Goal: Task Accomplishment & Management: Manage account settings

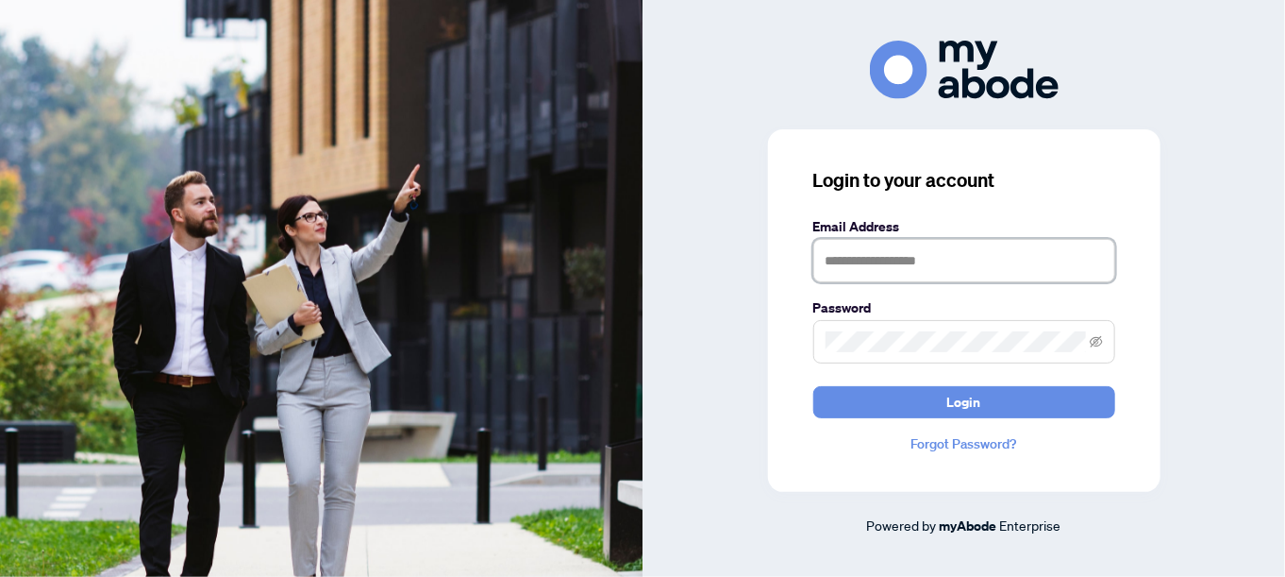
click at [862, 267] on input "text" at bounding box center [964, 260] width 302 height 43
type input "**********"
click at [824, 337] on span at bounding box center [964, 341] width 302 height 43
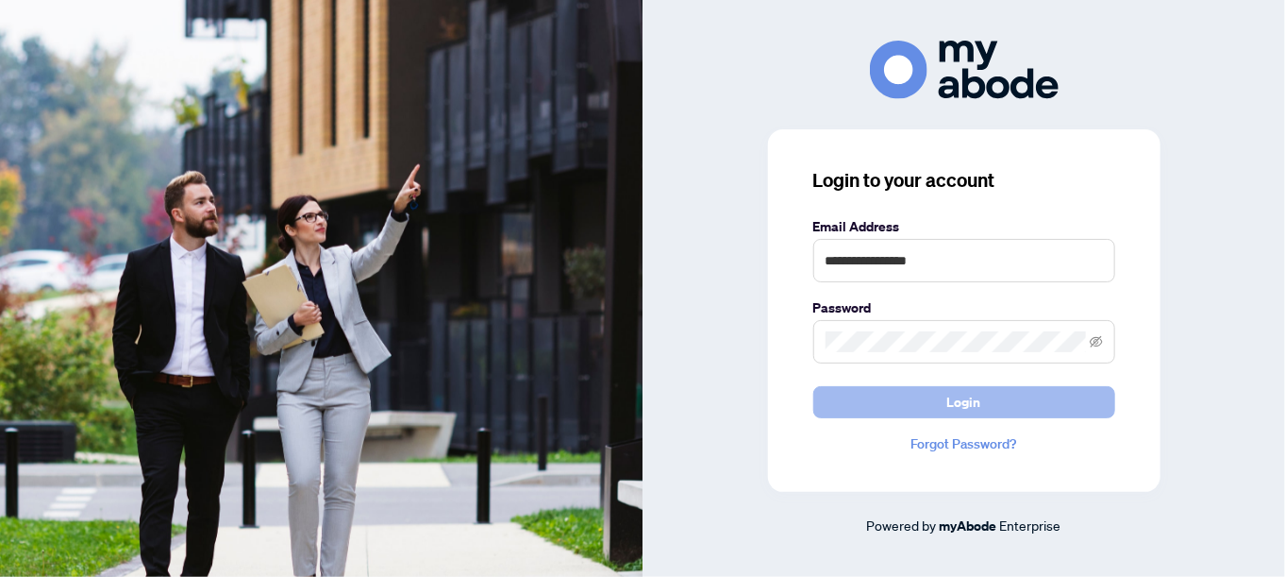
click at [959, 404] on span "Login" at bounding box center [964, 402] width 34 height 30
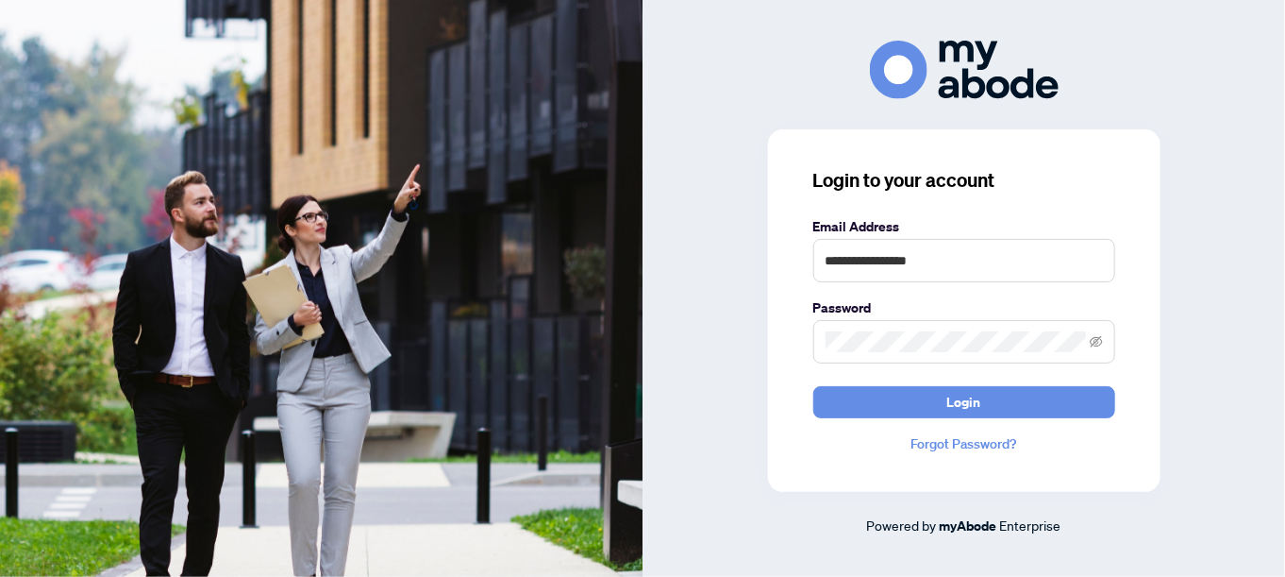
click at [970, 465] on div "**********" at bounding box center [964, 310] width 393 height 362
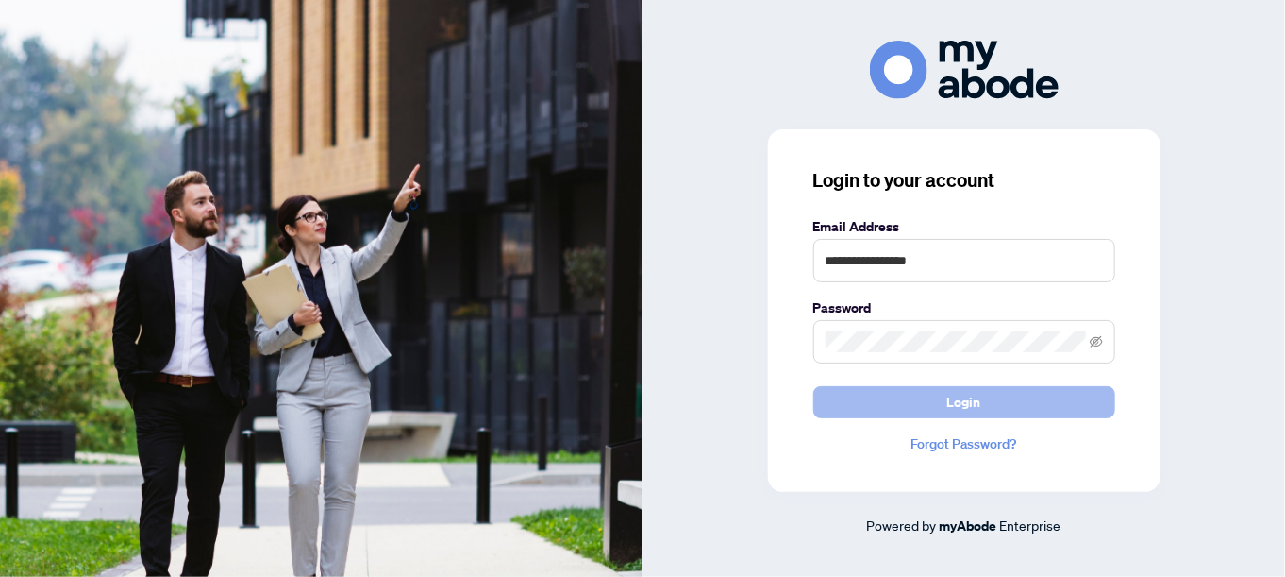
click at [963, 394] on span "Login" at bounding box center [964, 402] width 34 height 30
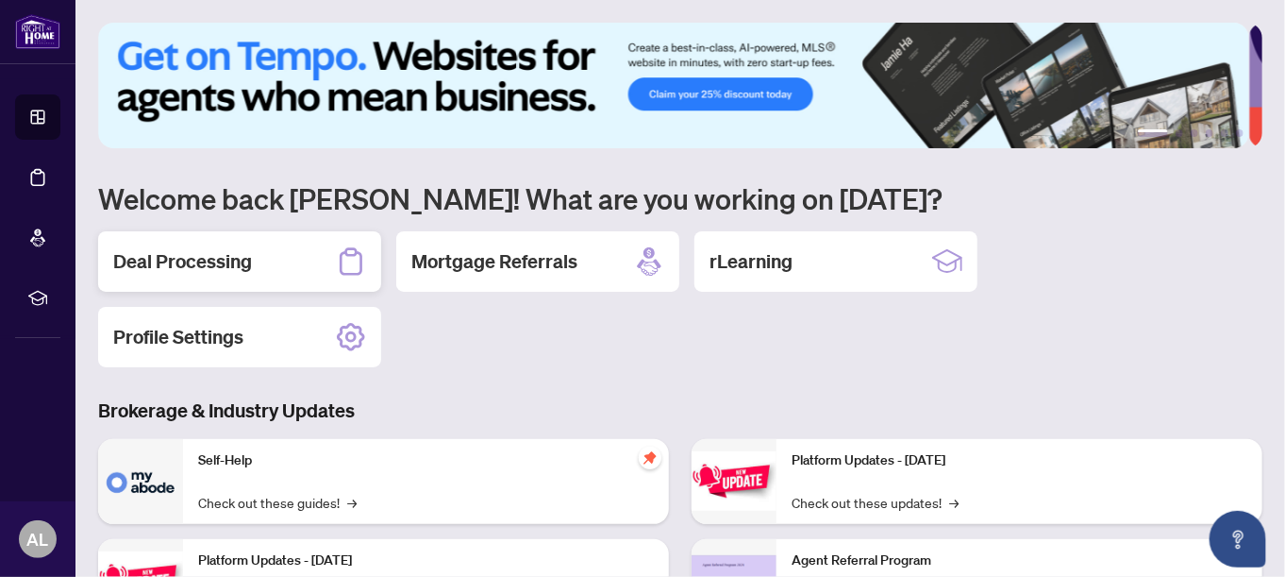
click at [225, 259] on h2 "Deal Processing" at bounding box center [182, 261] width 139 height 26
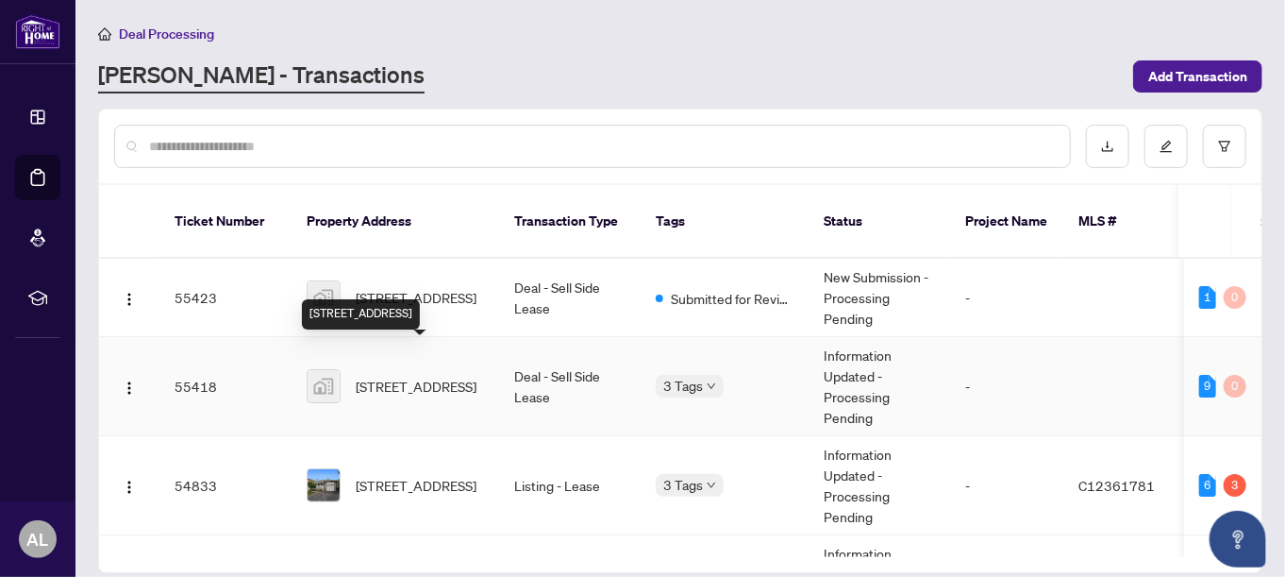
click at [439, 376] on span "[STREET_ADDRESS]" at bounding box center [416, 386] width 121 height 21
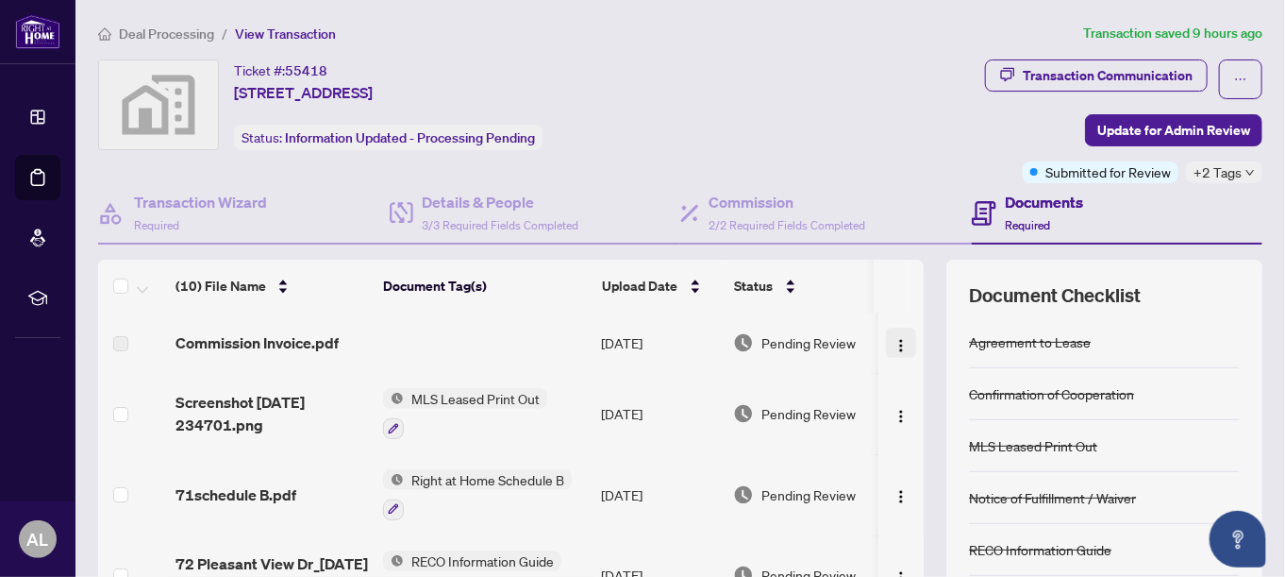
click at [894, 345] on img "button" at bounding box center [901, 345] width 15 height 15
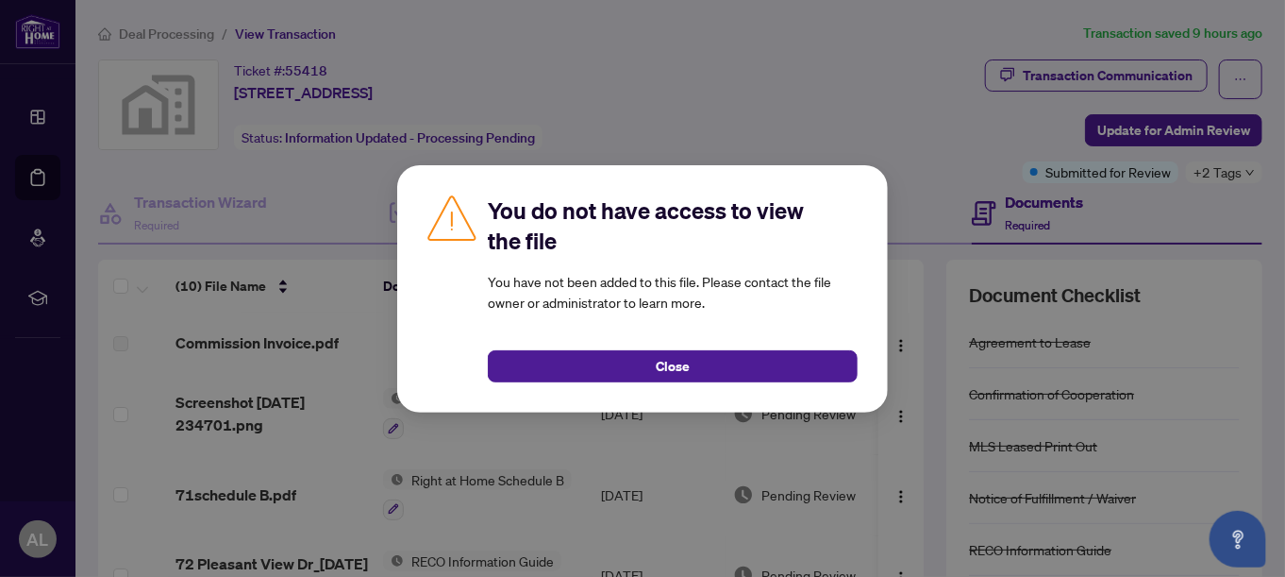
click at [711, 361] on button "Close" at bounding box center [673, 366] width 370 height 32
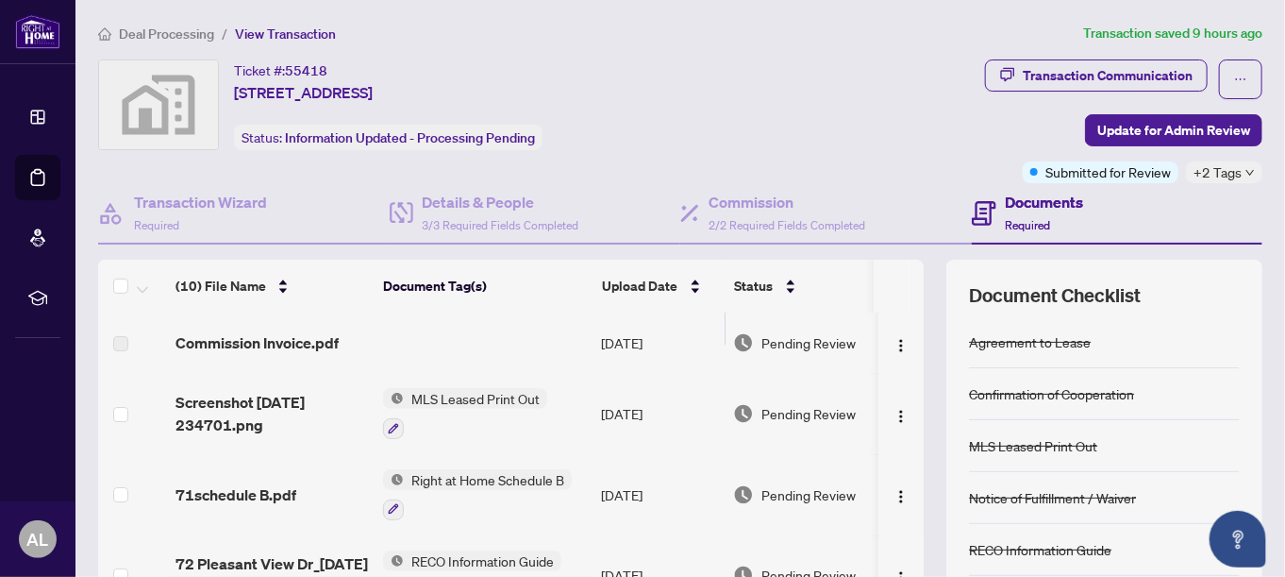
click at [393, 373] on td "MLS Leased Print Out" at bounding box center [485, 413] width 218 height 81
click at [313, 341] on span "Commission Invoice.pdf" at bounding box center [257, 342] width 163 height 23
click at [445, 339] on td at bounding box center [485, 342] width 218 height 60
click at [116, 342] on label at bounding box center [120, 343] width 15 height 21
click at [233, 343] on span "Commission Invoice.pdf" at bounding box center [257, 342] width 163 height 23
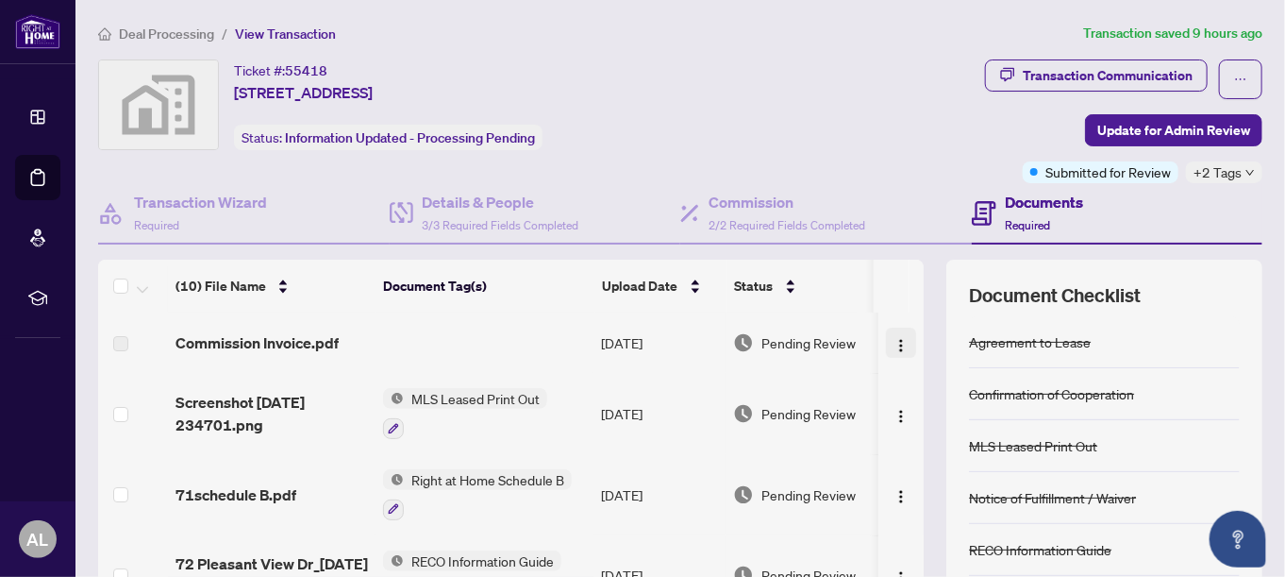
click at [894, 344] on img "button" at bounding box center [901, 345] width 15 height 15
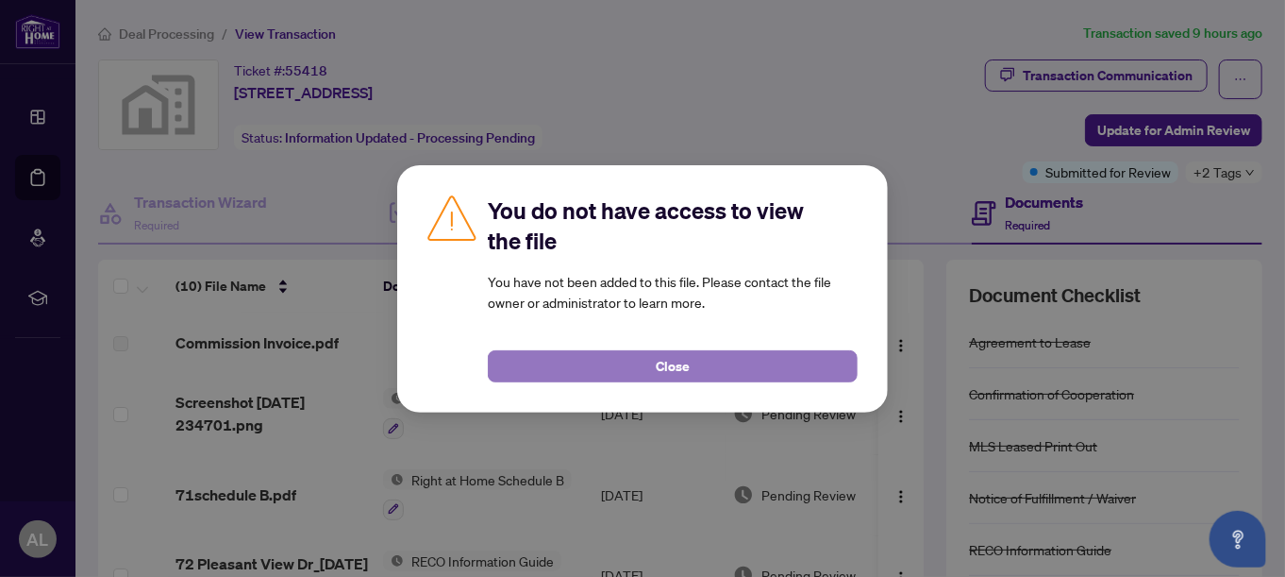
click at [678, 360] on span "Close" at bounding box center [673, 366] width 34 height 30
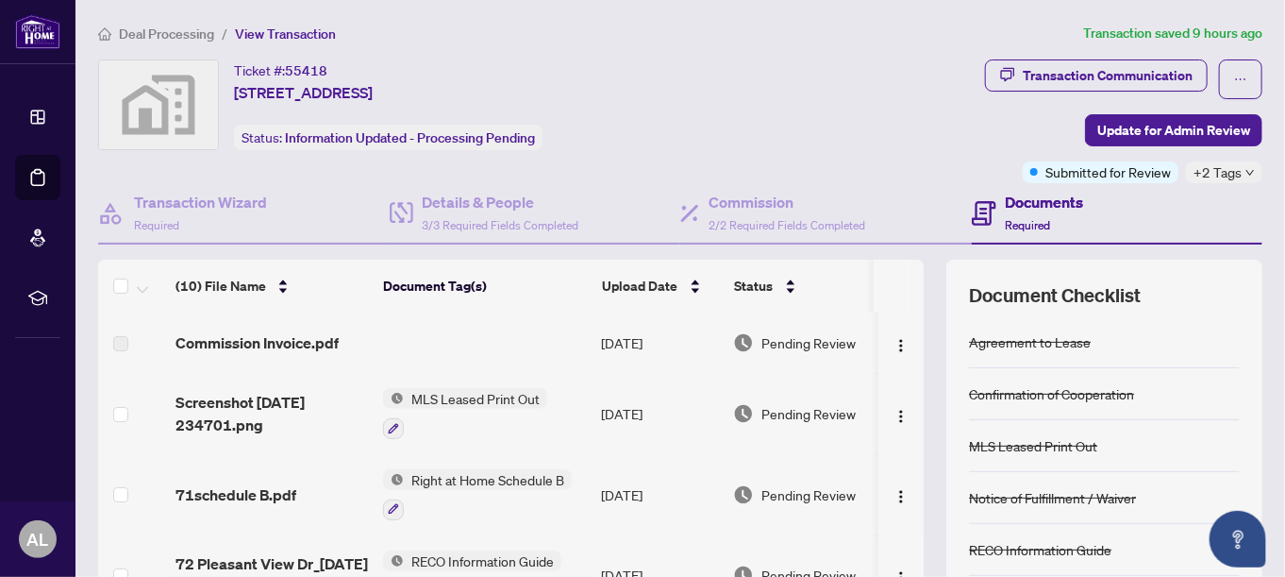
click at [126, 342] on label at bounding box center [120, 343] width 15 height 21
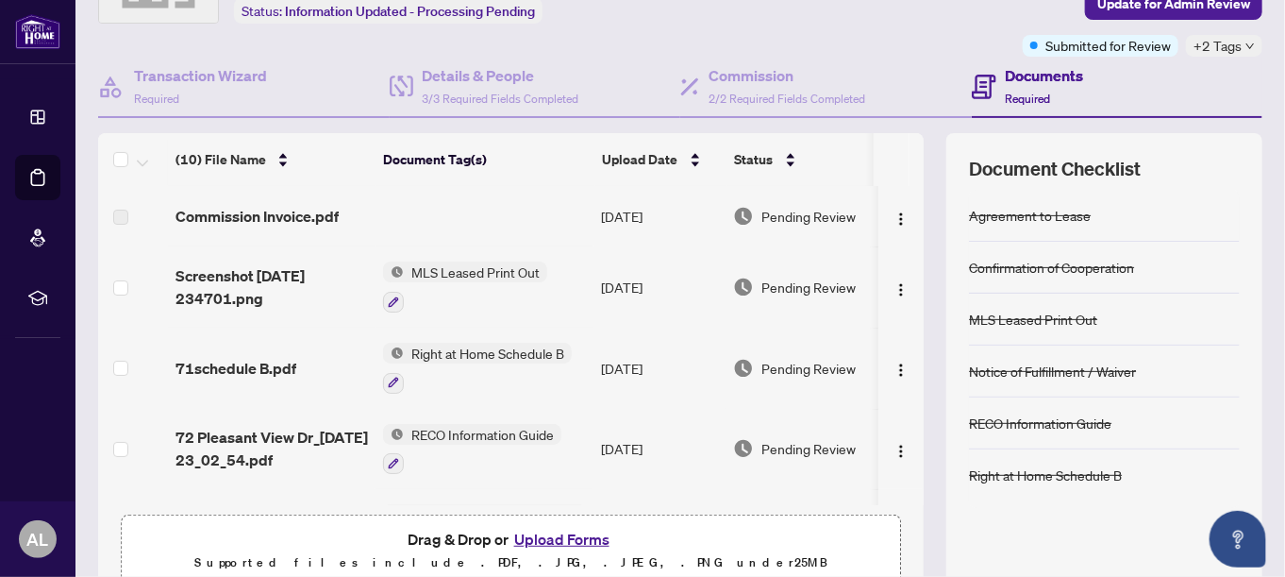
scroll to position [94, 0]
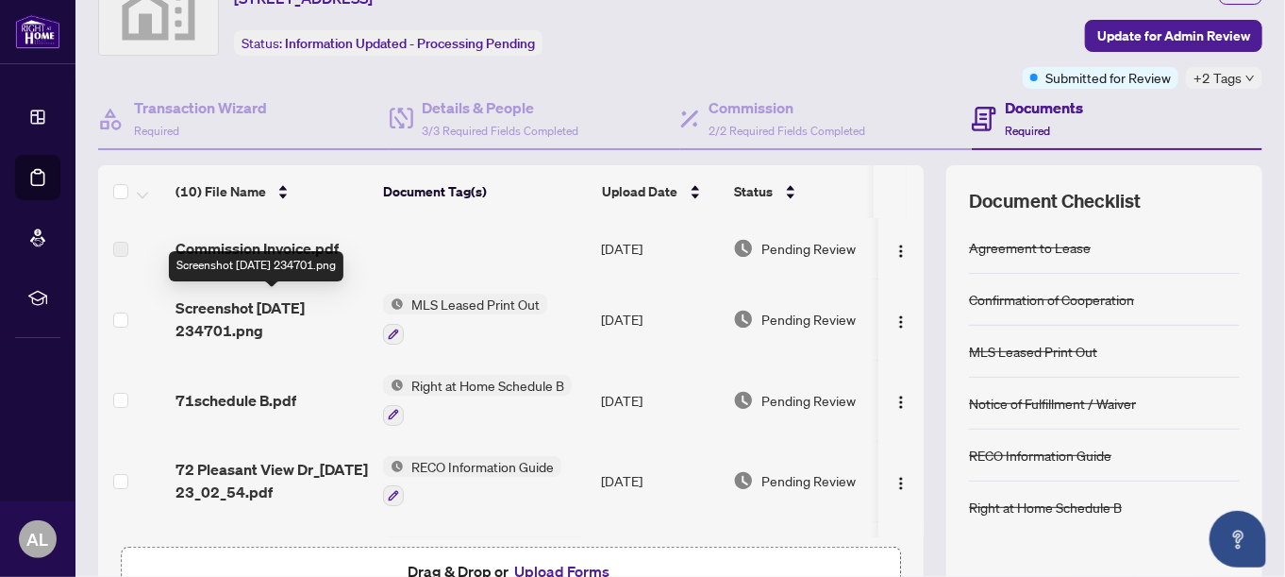
click at [254, 310] on span "Screenshot [DATE] 234701.png" at bounding box center [272, 318] width 192 height 45
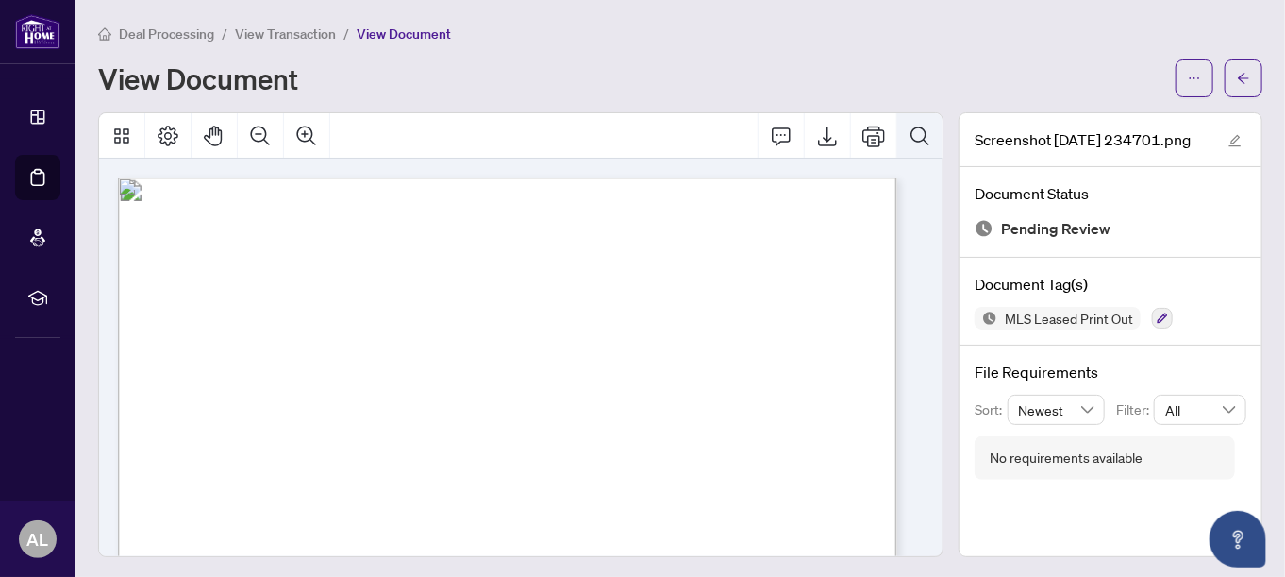
click at [909, 138] on icon "Search Document" at bounding box center [920, 136] width 23 height 23
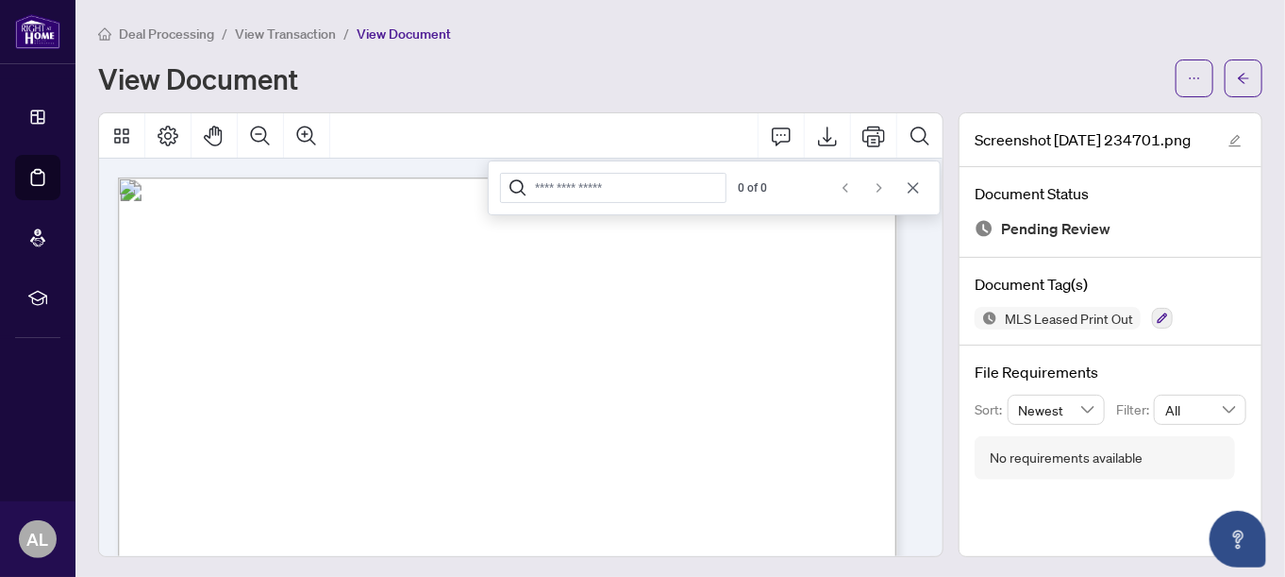
click at [902, 194] on button "Cancel" at bounding box center [913, 188] width 30 height 30
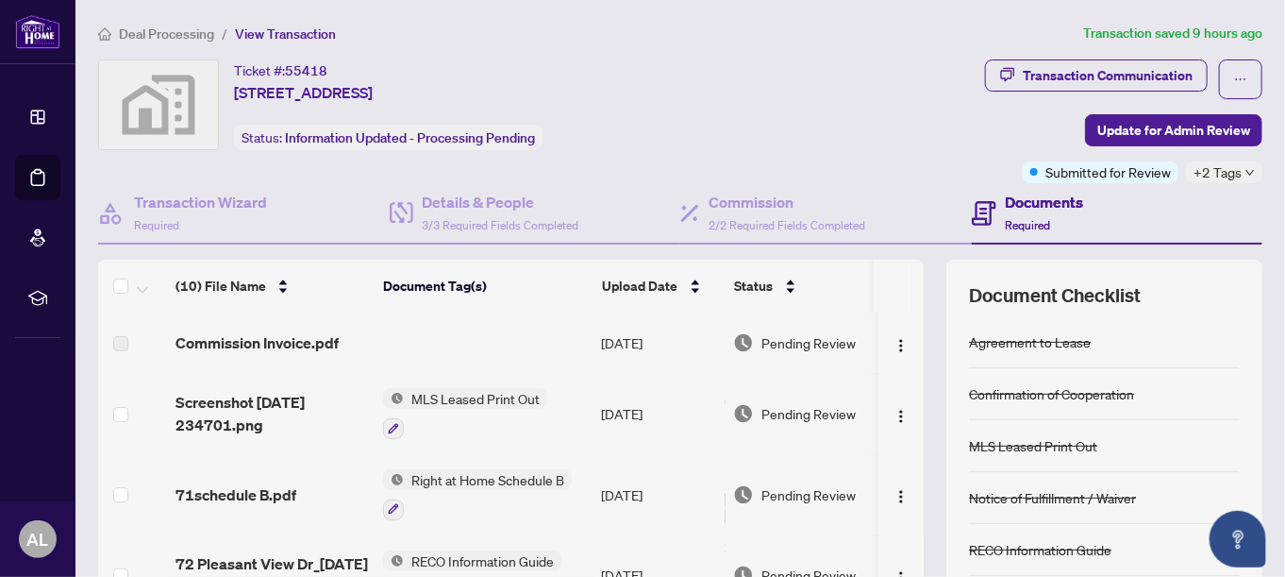
click at [127, 341] on label at bounding box center [120, 343] width 15 height 21
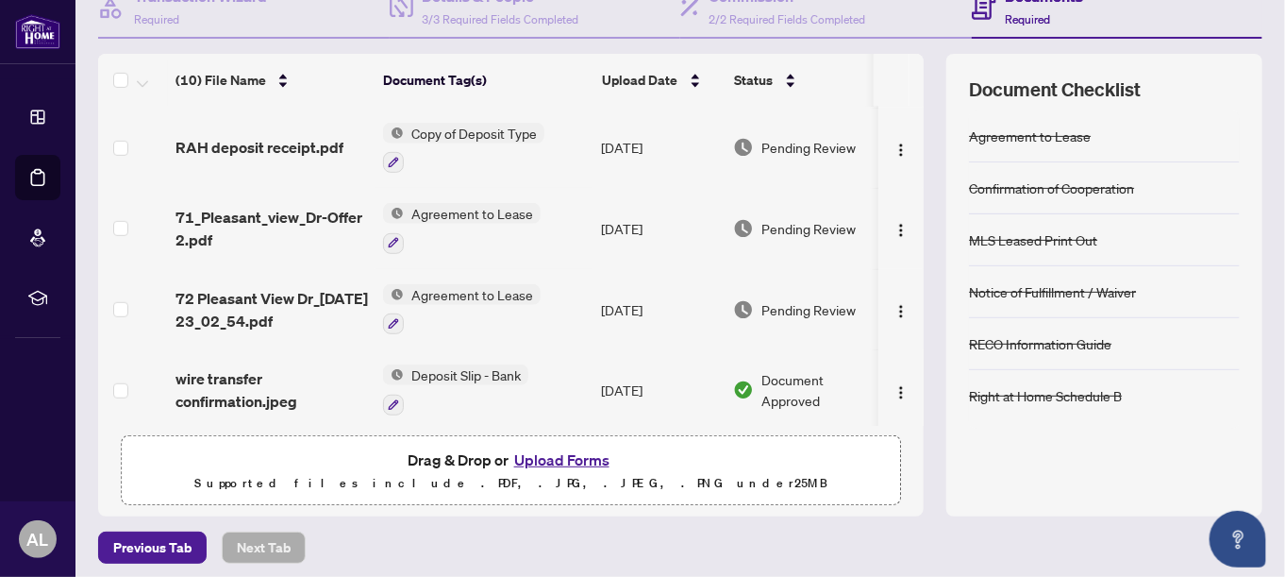
scroll to position [211, 0]
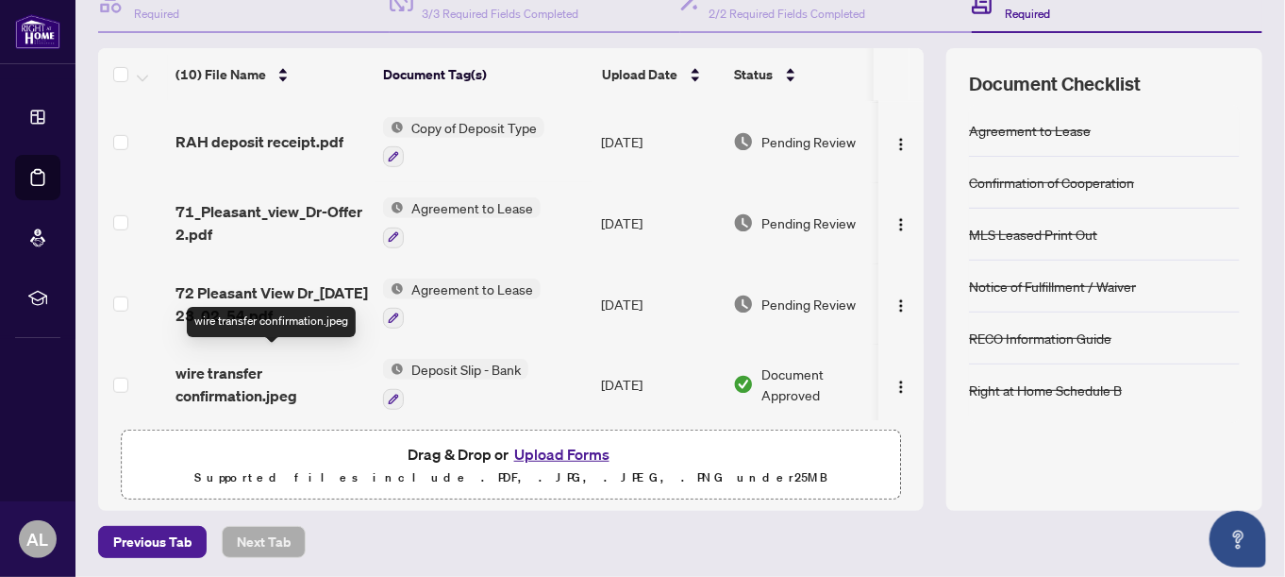
click at [244, 366] on span "wire transfer confirmation.jpeg" at bounding box center [272, 383] width 192 height 45
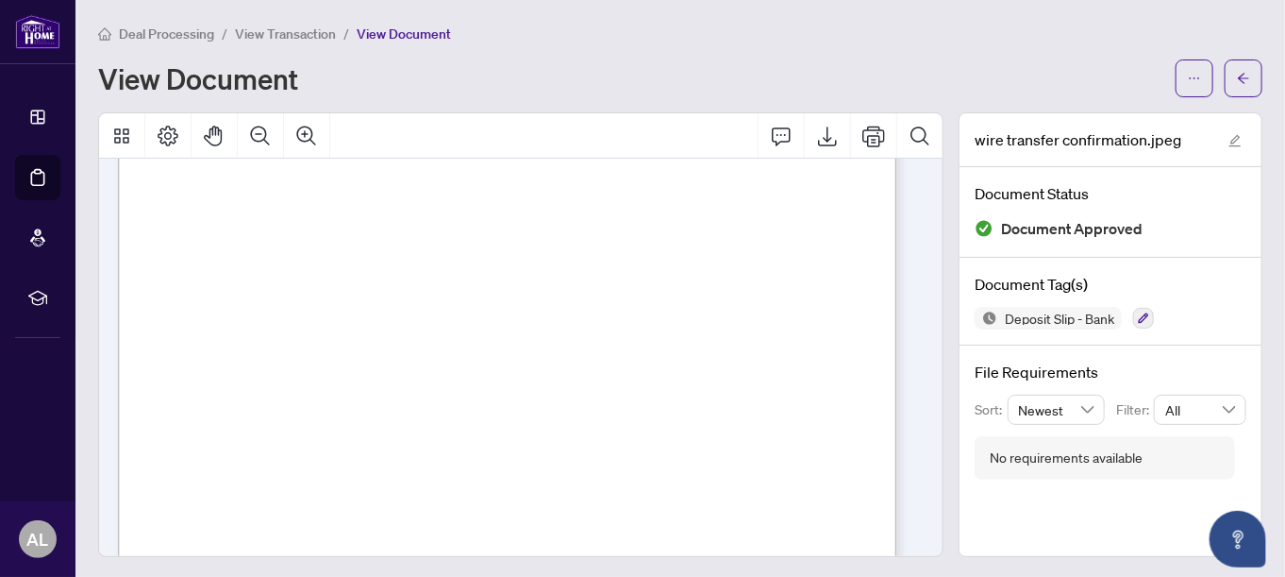
scroll to position [283, 0]
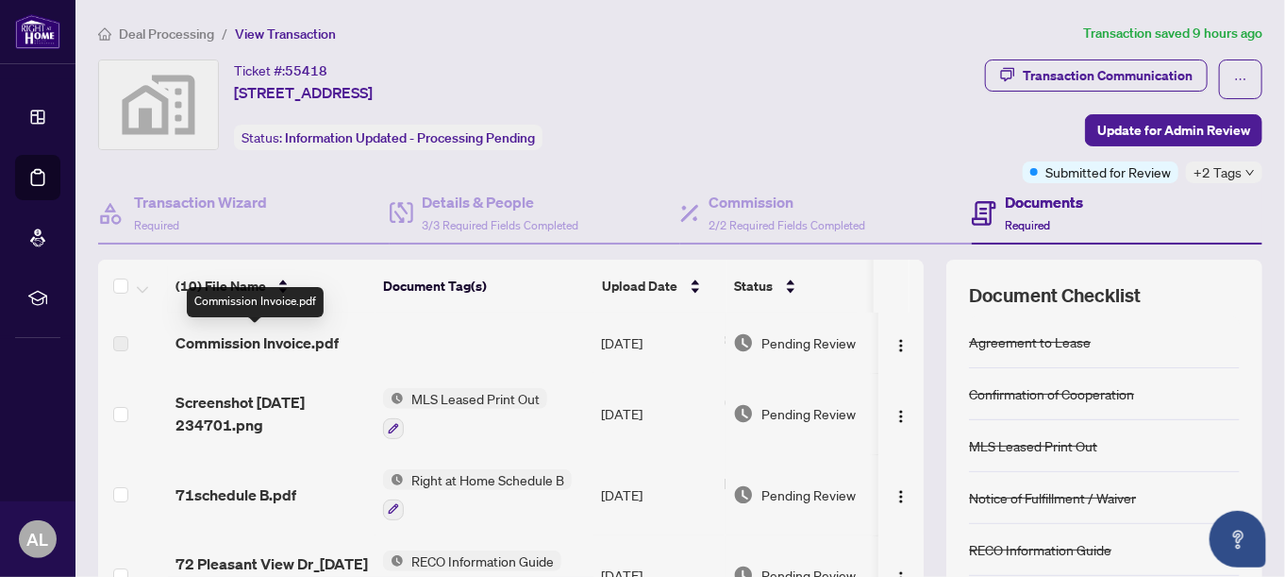
click at [289, 343] on span "Commission Invoice.pdf" at bounding box center [257, 342] width 163 height 23
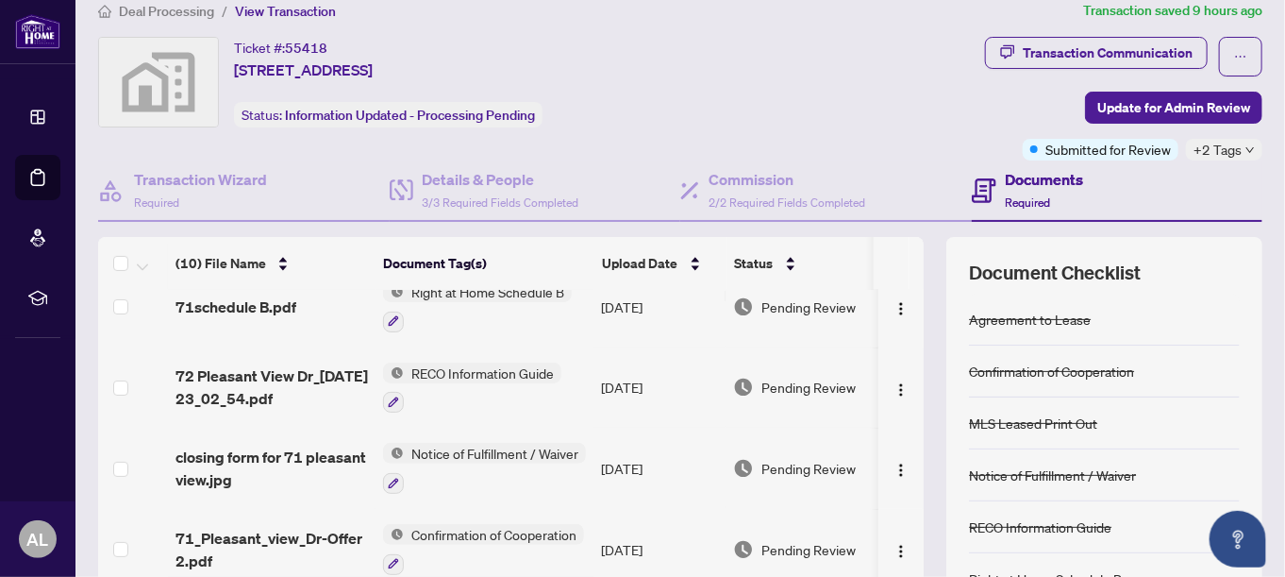
scroll to position [189, 0]
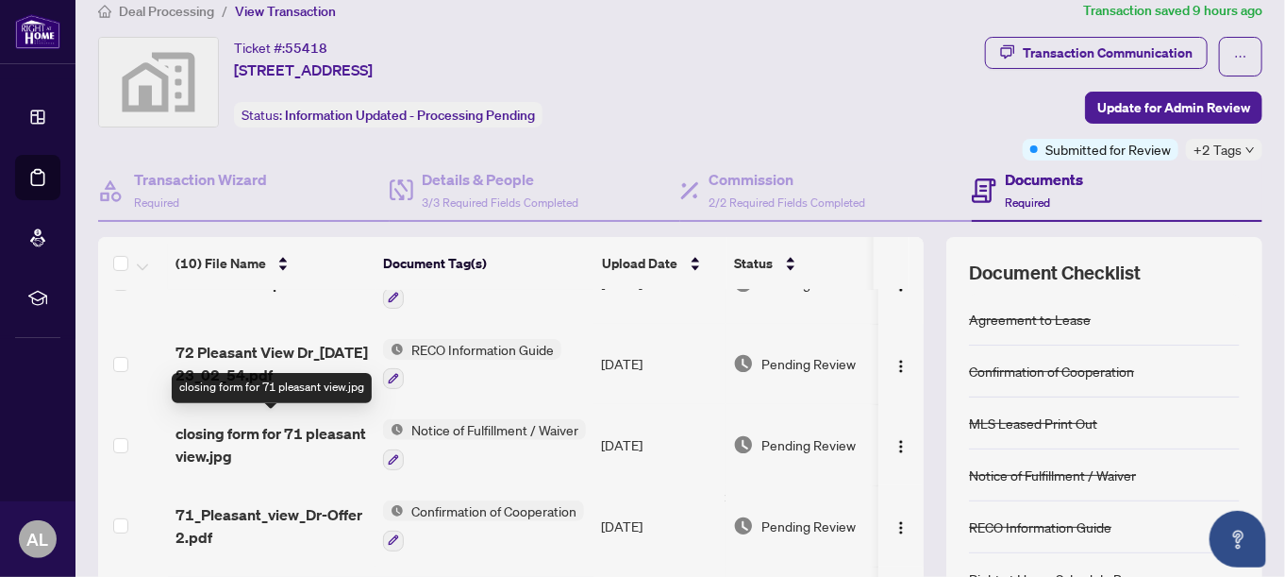
click at [289, 428] on span "closing form for 71 pleasant view.jpg" at bounding box center [272, 444] width 192 height 45
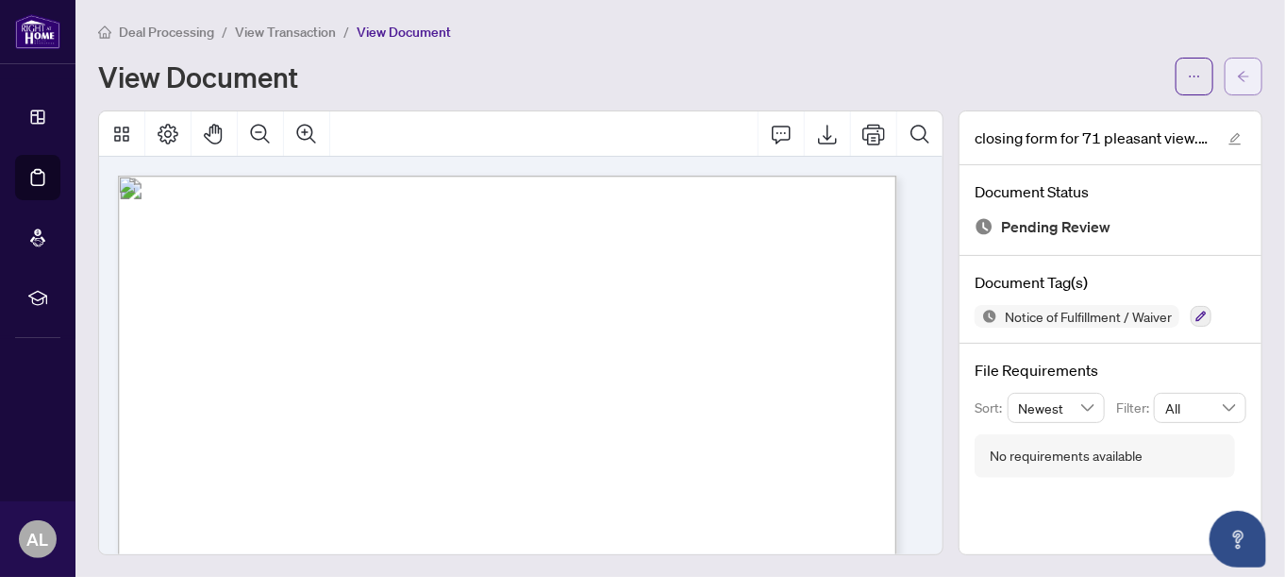
click at [1237, 75] on icon "arrow-left" at bounding box center [1243, 76] width 13 height 13
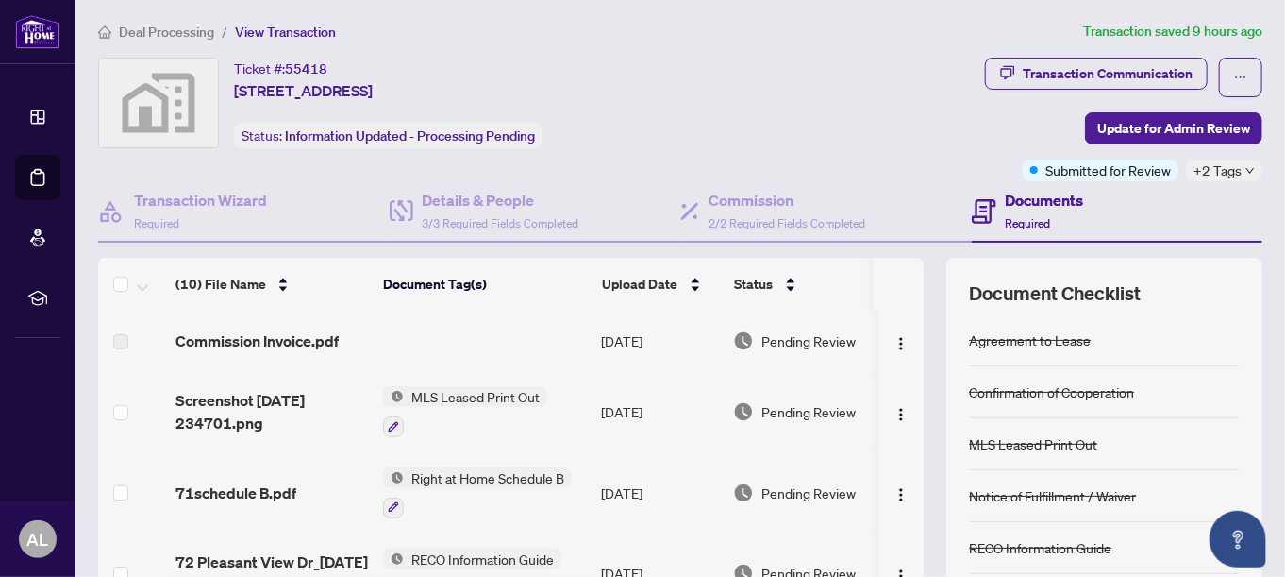
scroll to position [464, 0]
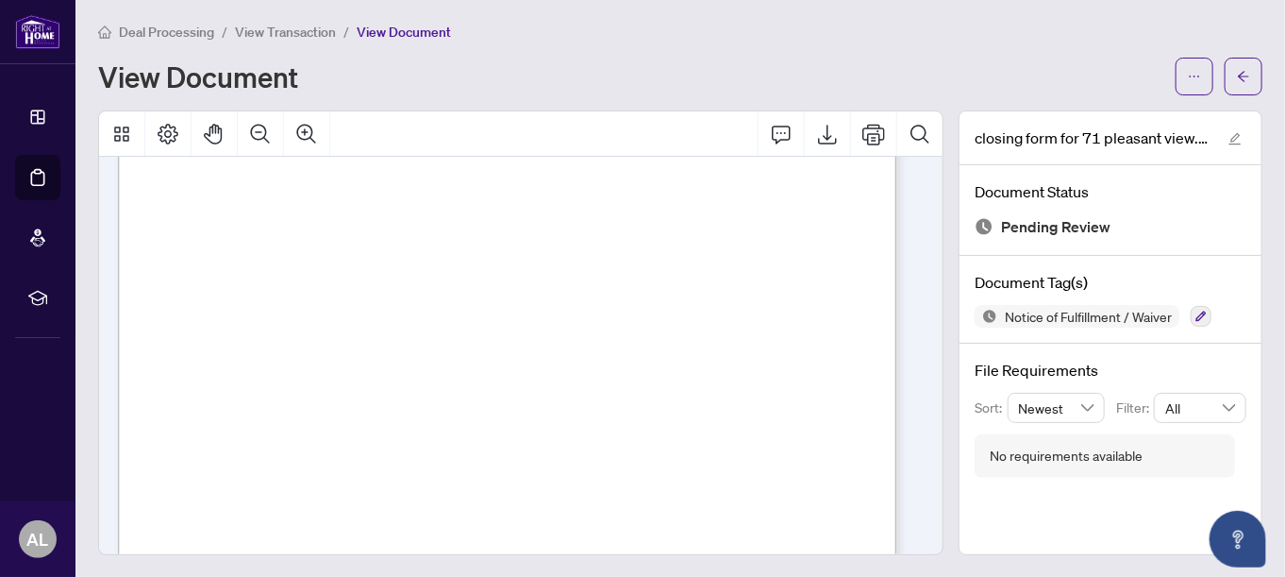
scroll to position [94, 0]
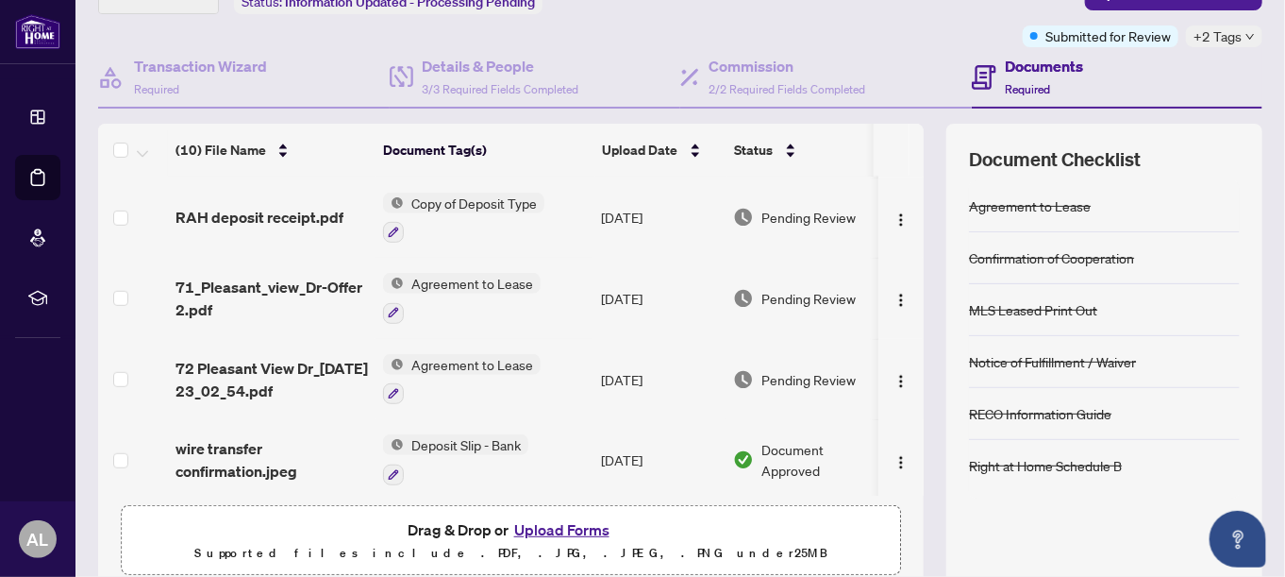
scroll to position [211, 0]
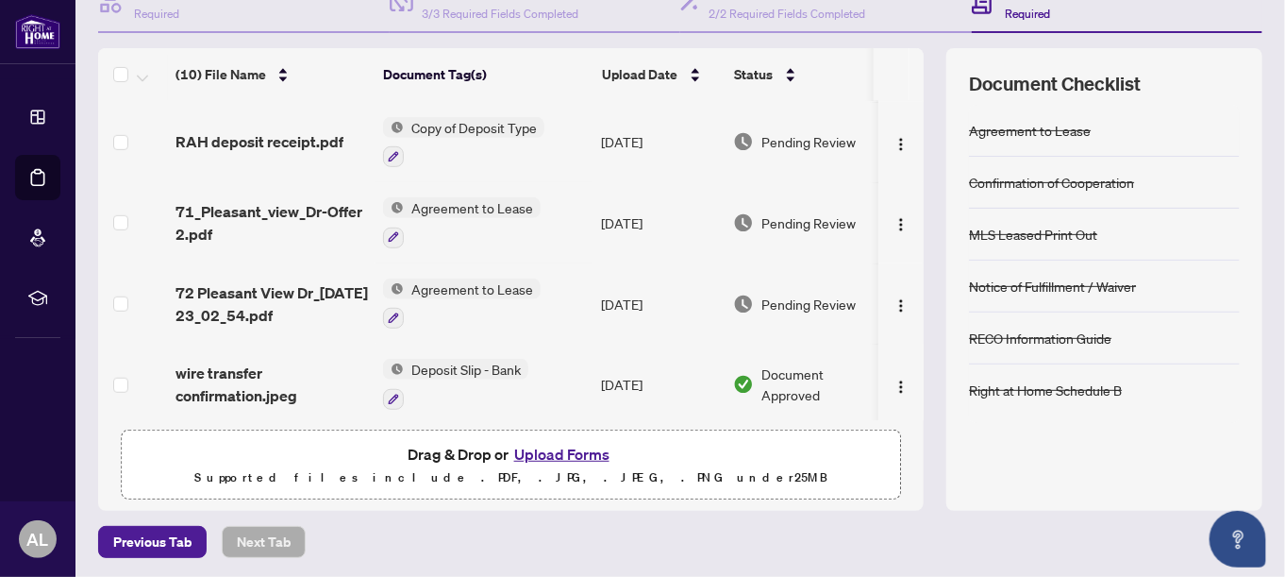
click at [545, 454] on button "Upload Forms" at bounding box center [562, 454] width 107 height 25
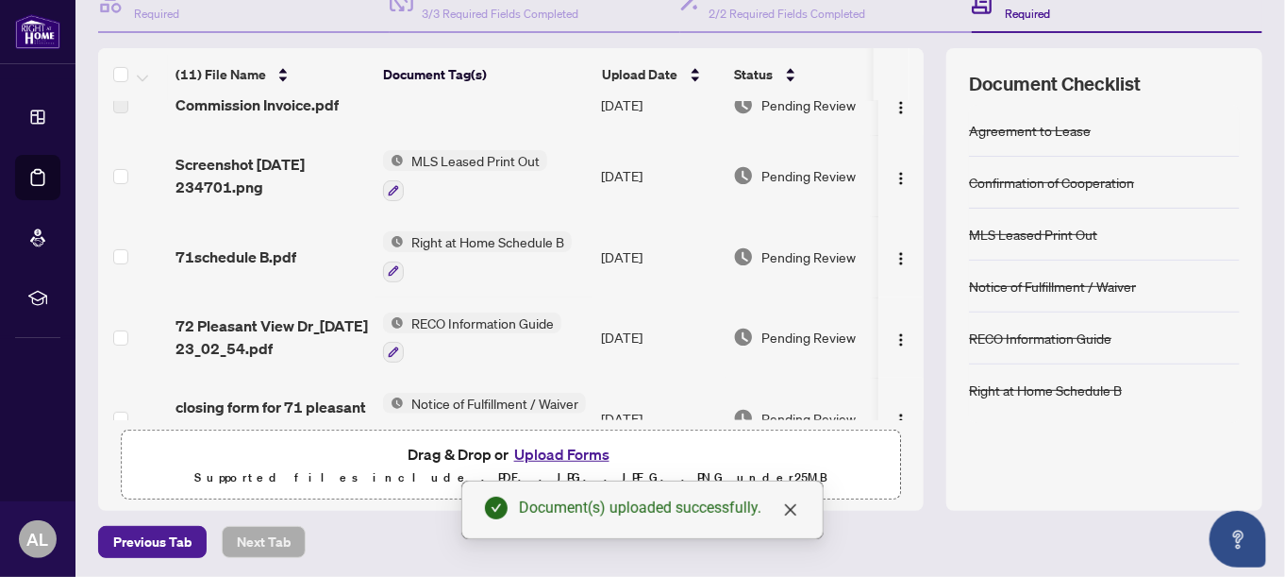
scroll to position [0, 0]
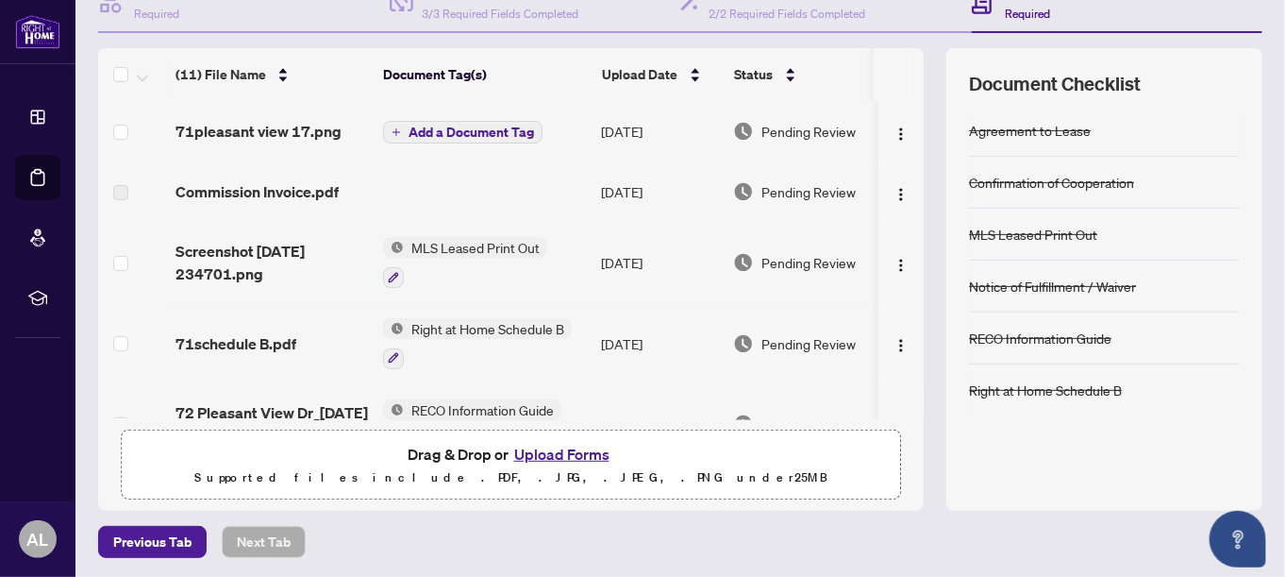
click at [457, 127] on span "Add a Document Tag" at bounding box center [471, 131] width 125 height 13
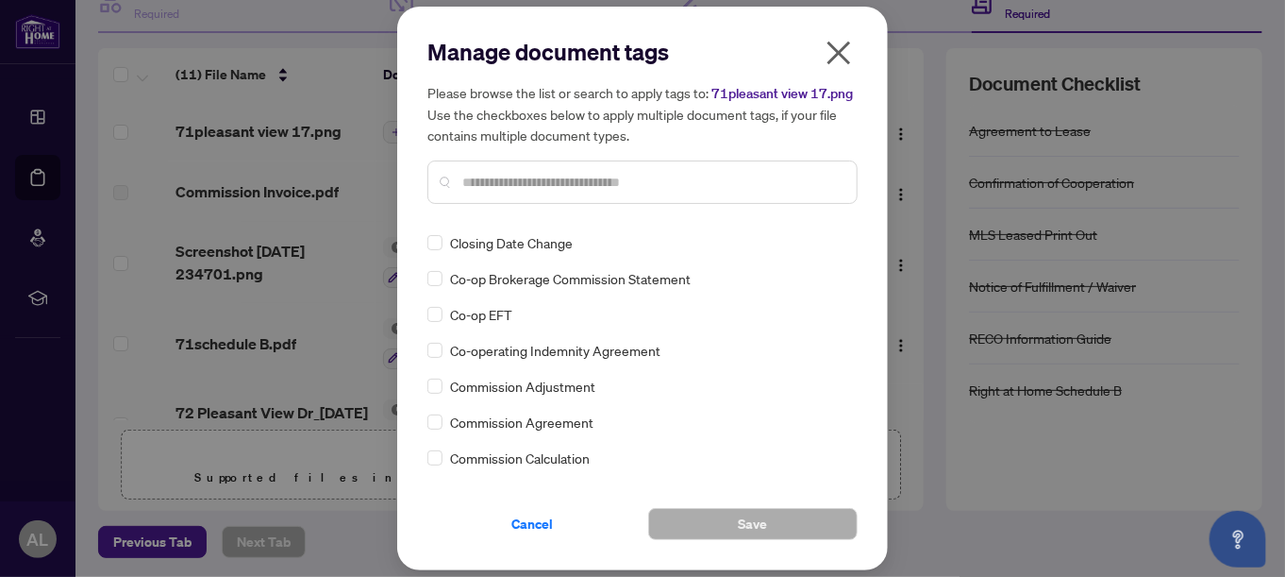
scroll to position [566, 0]
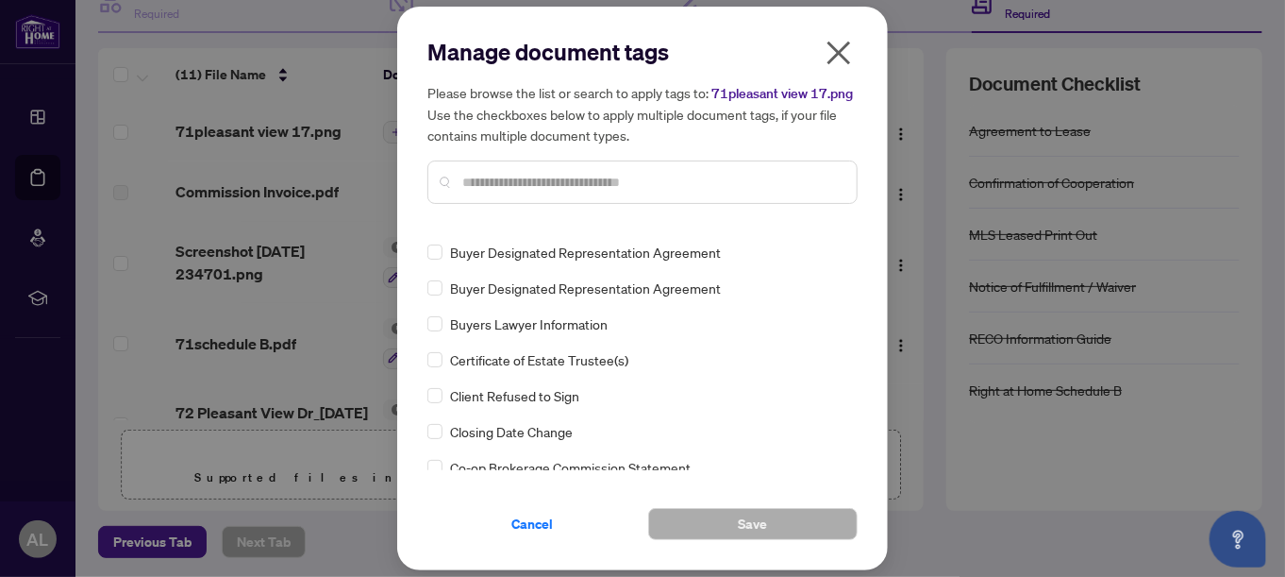
click at [477, 188] on input "text" at bounding box center [651, 182] width 379 height 21
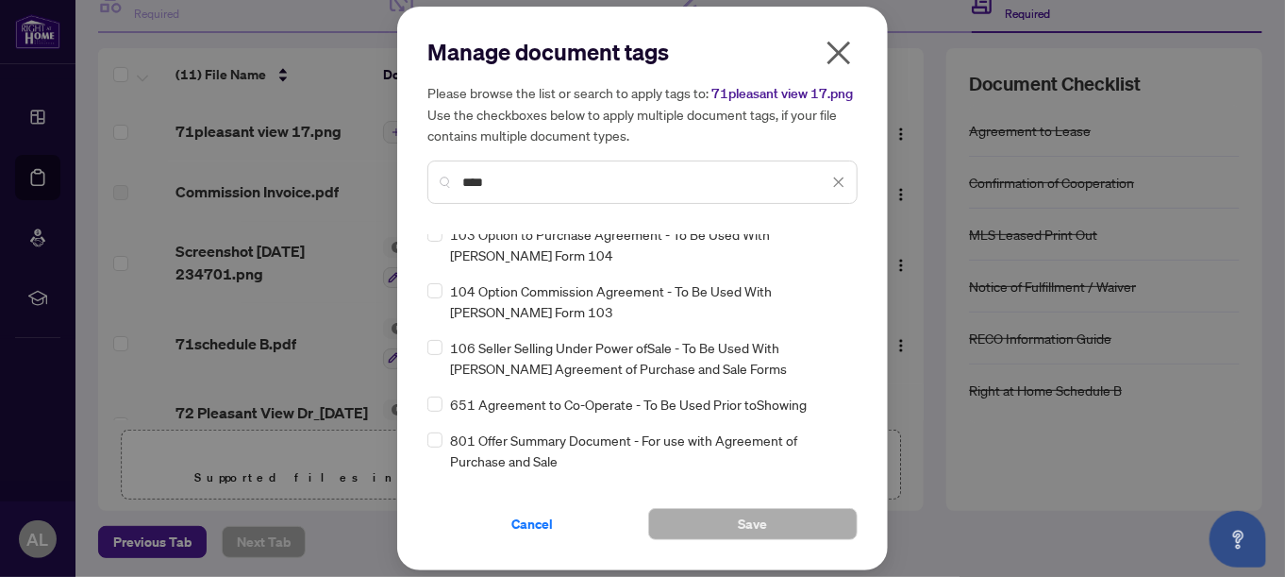
scroll to position [0, 0]
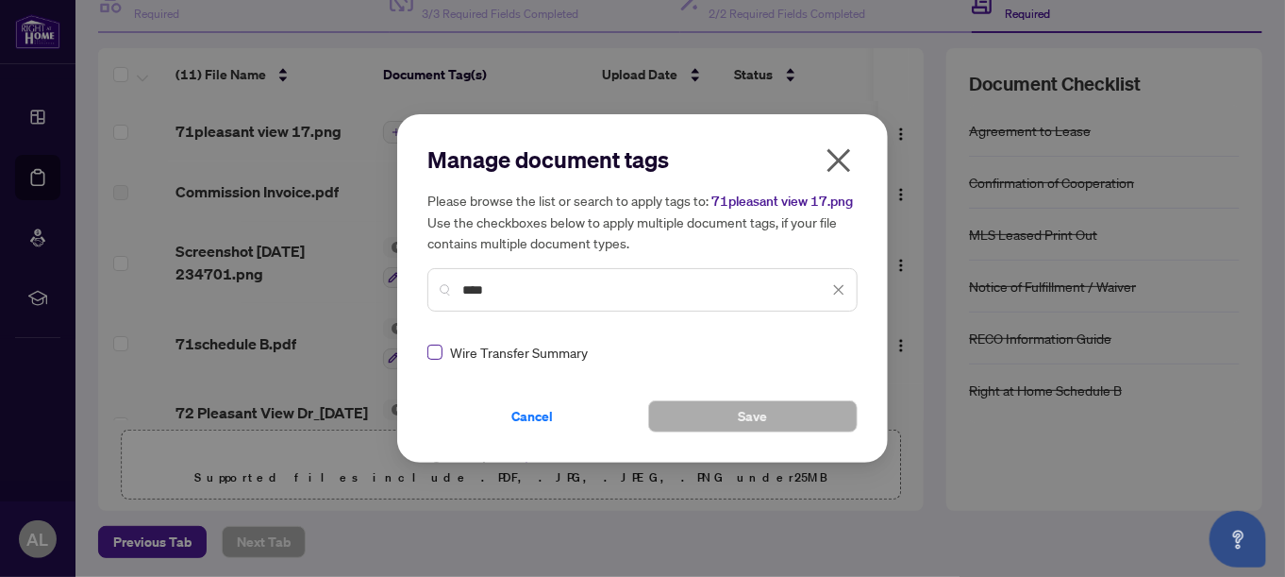
type input "****"
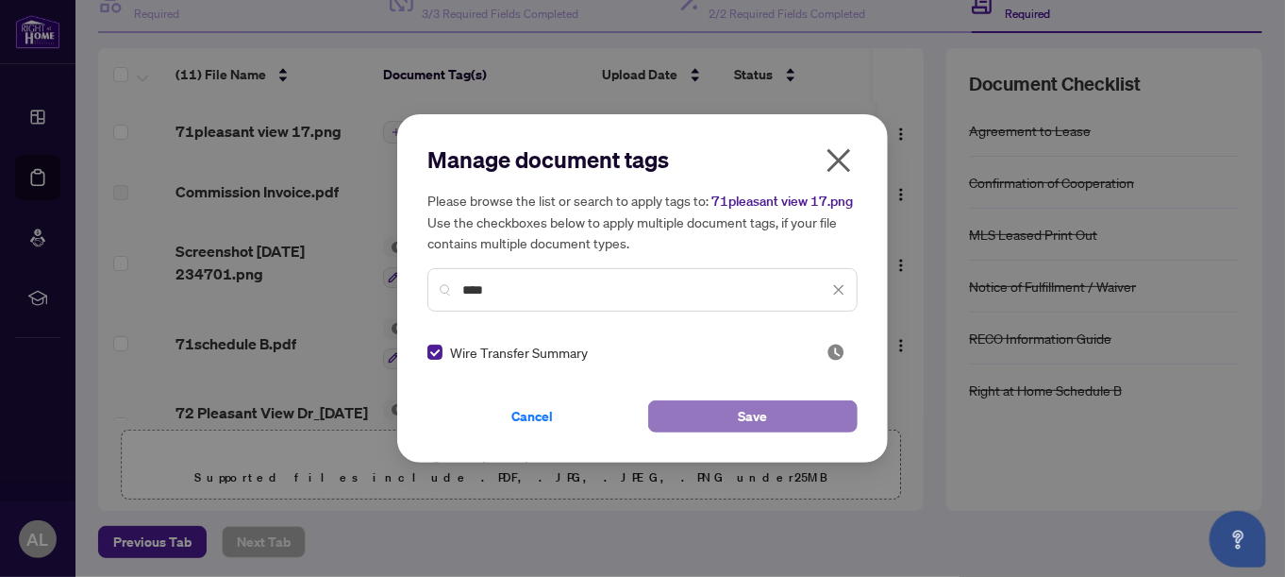
click at [771, 414] on button "Save" at bounding box center [752, 416] width 209 height 32
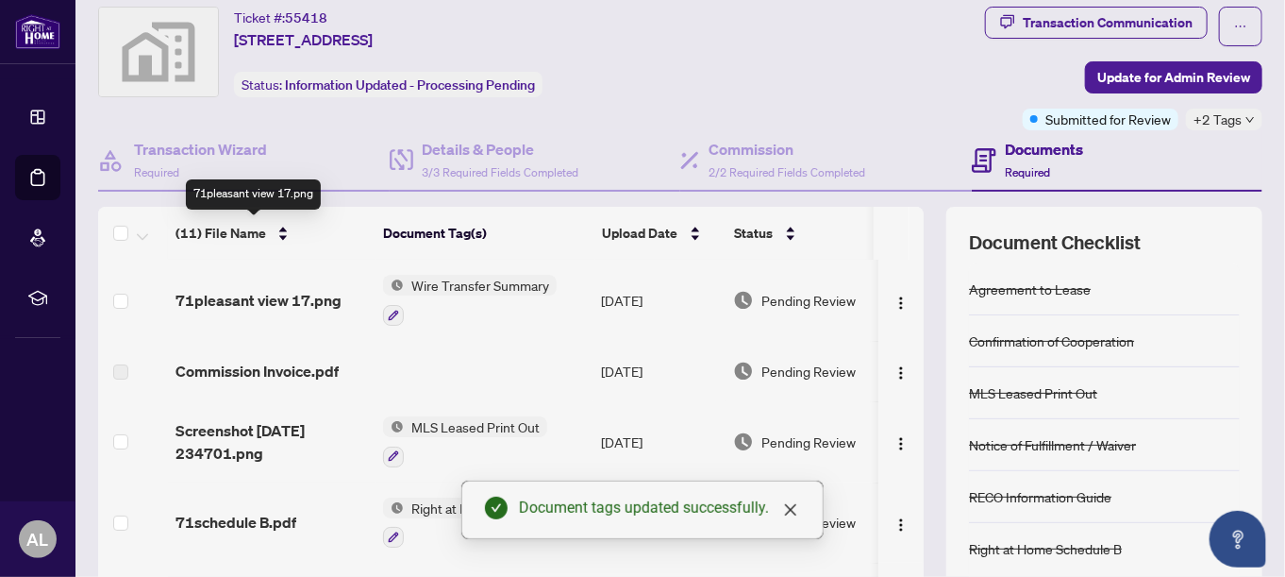
scroll to position [23, 0]
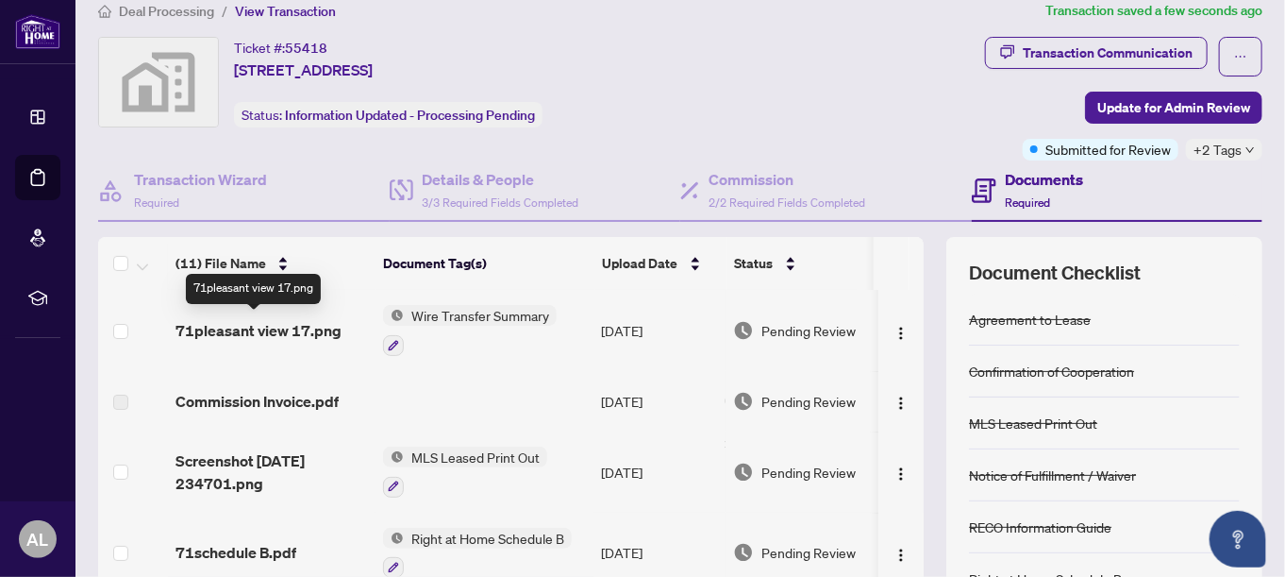
click at [296, 325] on span "71pleasant view 17.png" at bounding box center [259, 330] width 166 height 23
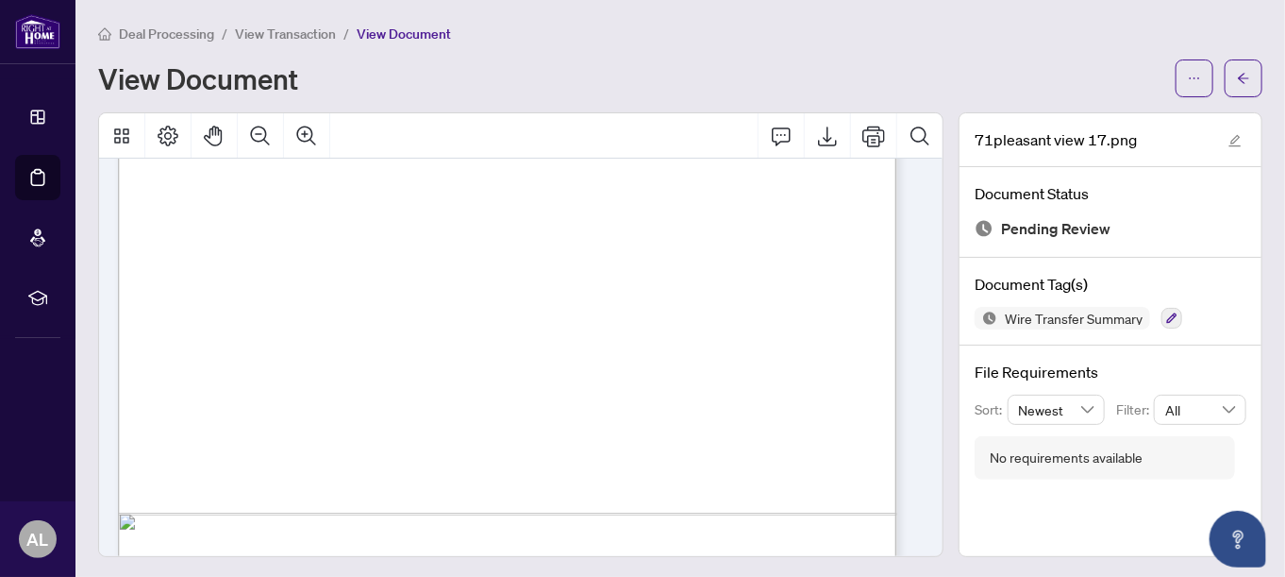
scroll to position [646, 0]
click at [494, 60] on div "View Document" at bounding box center [680, 78] width 1164 height 38
click at [601, 40] on div "Deal Processing / View Transaction / View Document" at bounding box center [680, 34] width 1164 height 22
click at [1230, 77] on button "button" at bounding box center [1244, 78] width 38 height 38
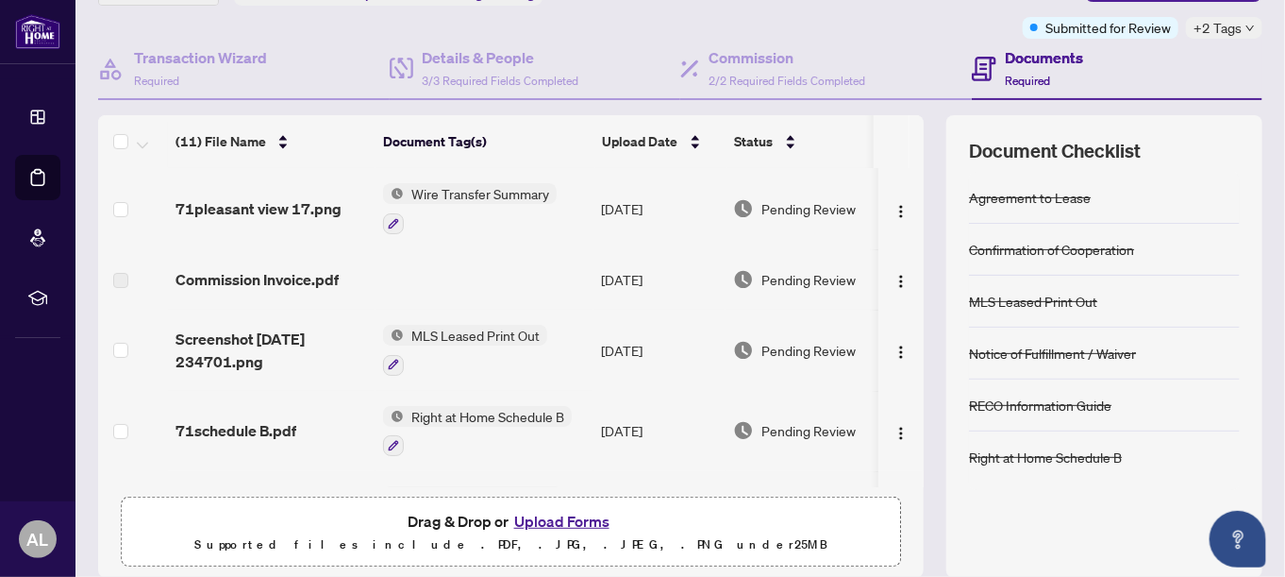
scroll to position [117, 0]
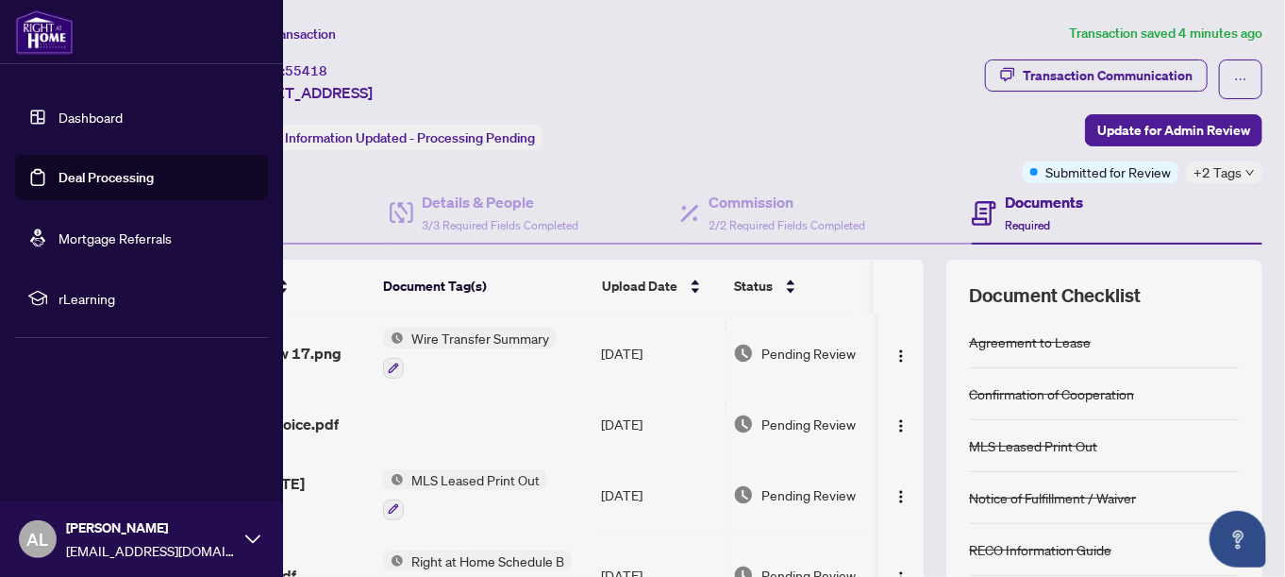
click at [78, 182] on link "Deal Processing" at bounding box center [106, 177] width 95 height 17
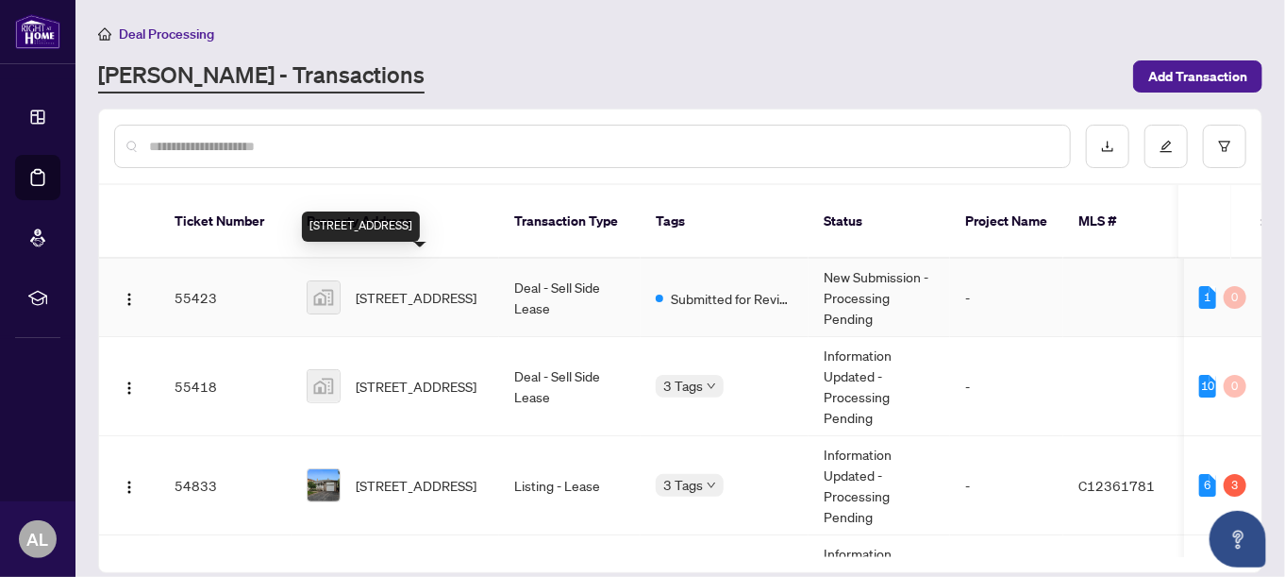
click at [436, 287] on span "[STREET_ADDRESS]" at bounding box center [416, 297] width 121 height 21
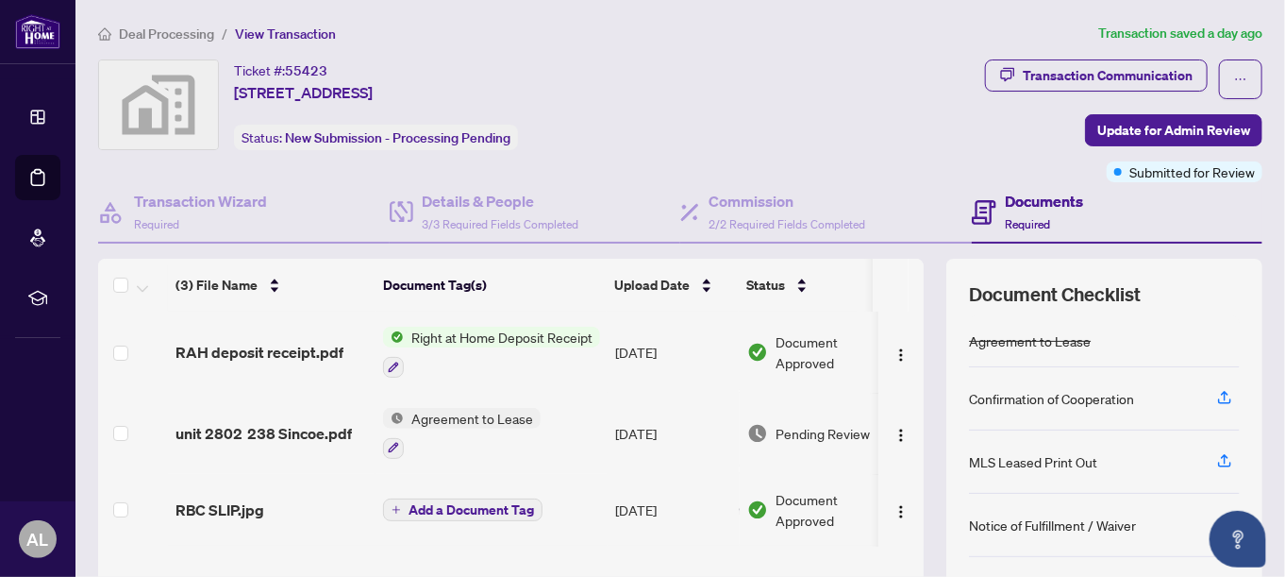
click at [560, 339] on span "Right at Home Deposit Receipt" at bounding box center [502, 336] width 196 height 21
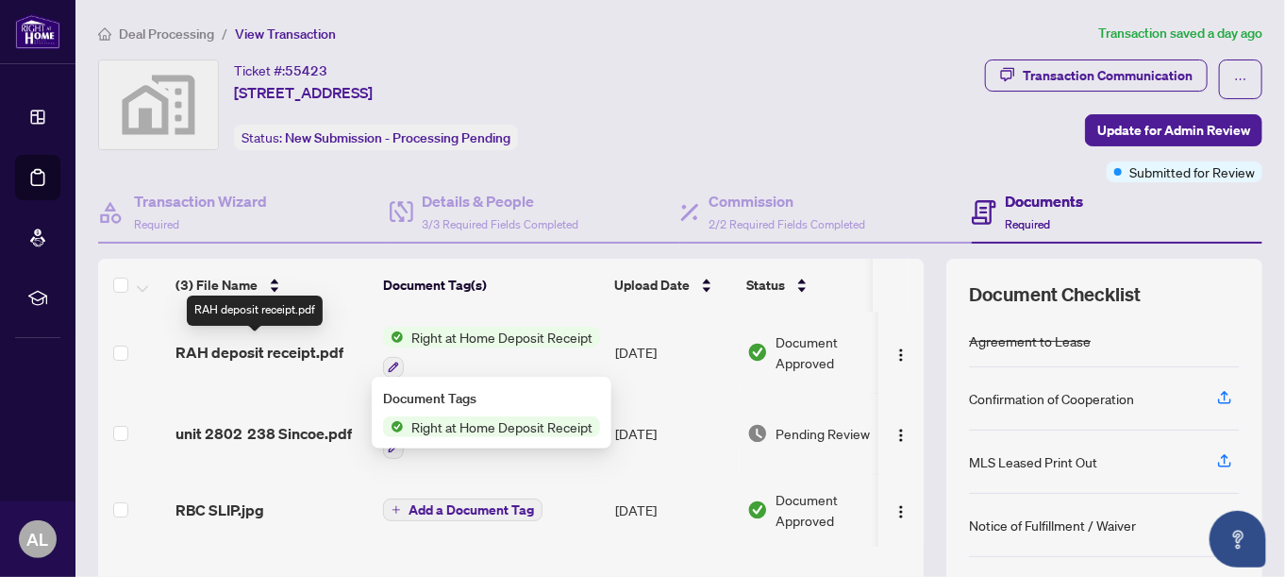
click at [271, 353] on span "RAH deposit receipt.pdf" at bounding box center [260, 352] width 168 height 23
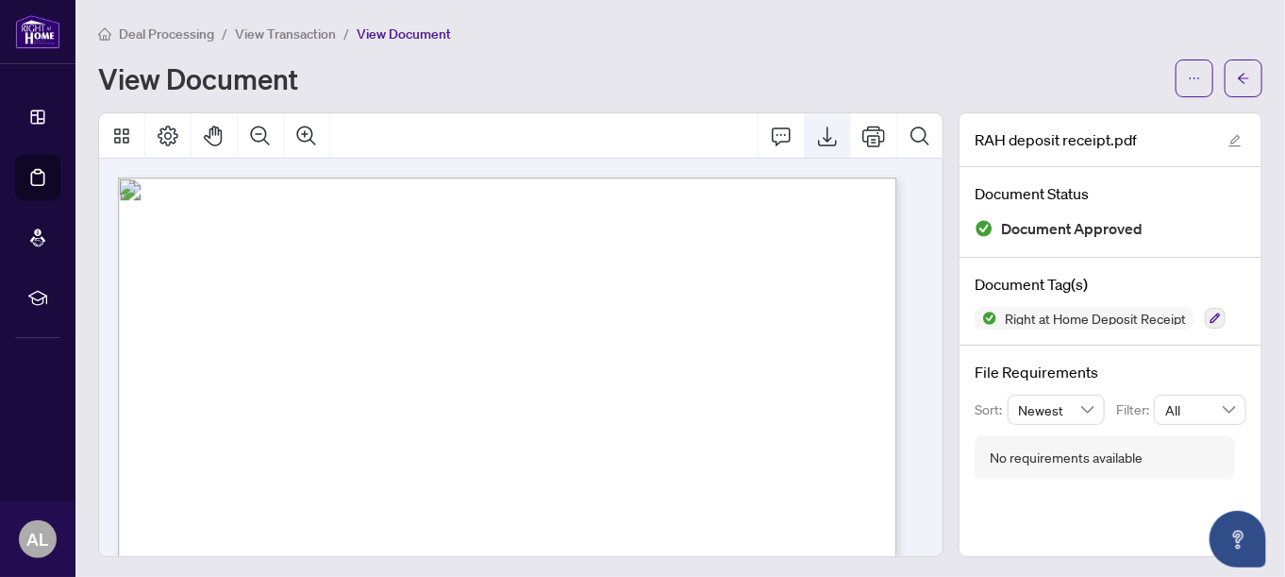
click at [816, 132] on icon "Export" at bounding box center [827, 136] width 23 height 23
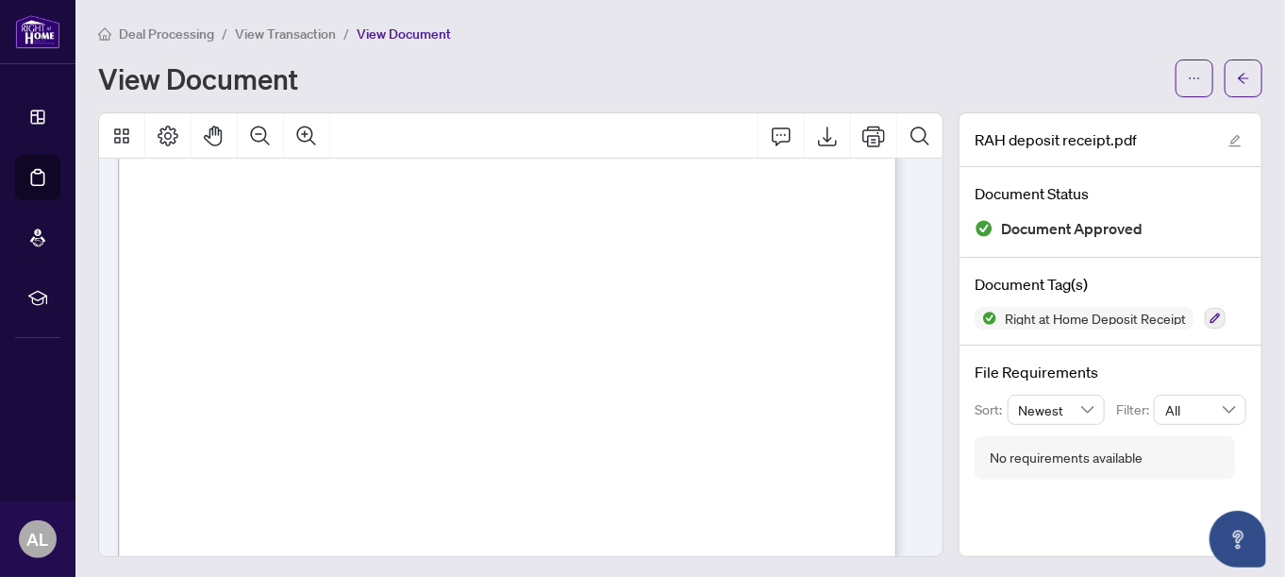
scroll to position [377, 0]
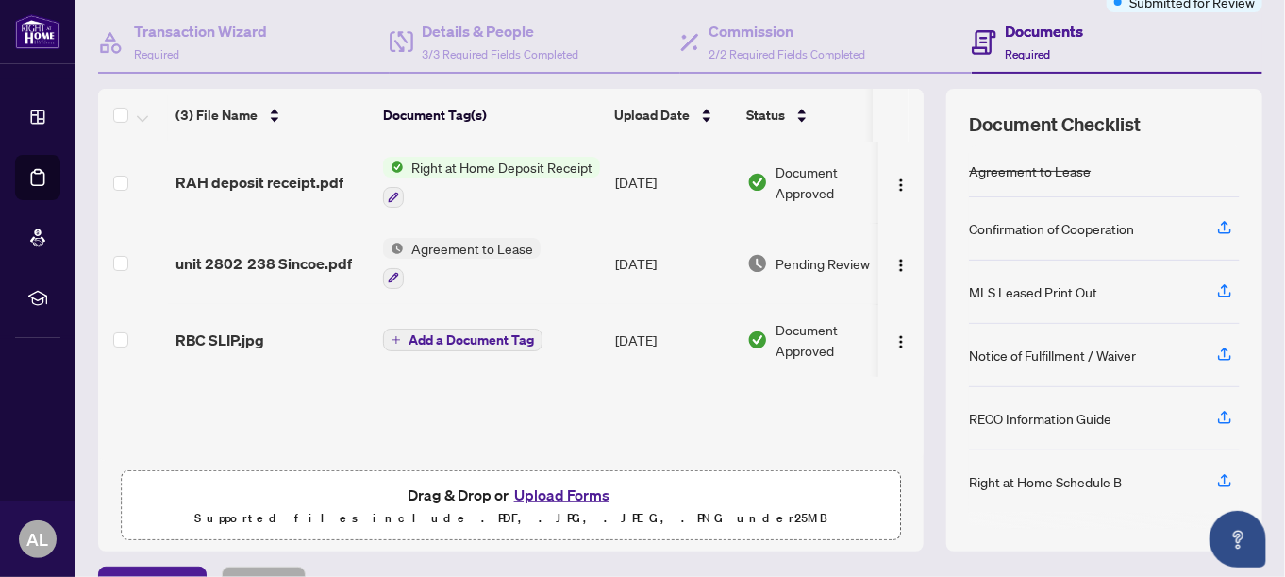
scroll to position [189, 0]
